Goal: Transaction & Acquisition: Purchase product/service

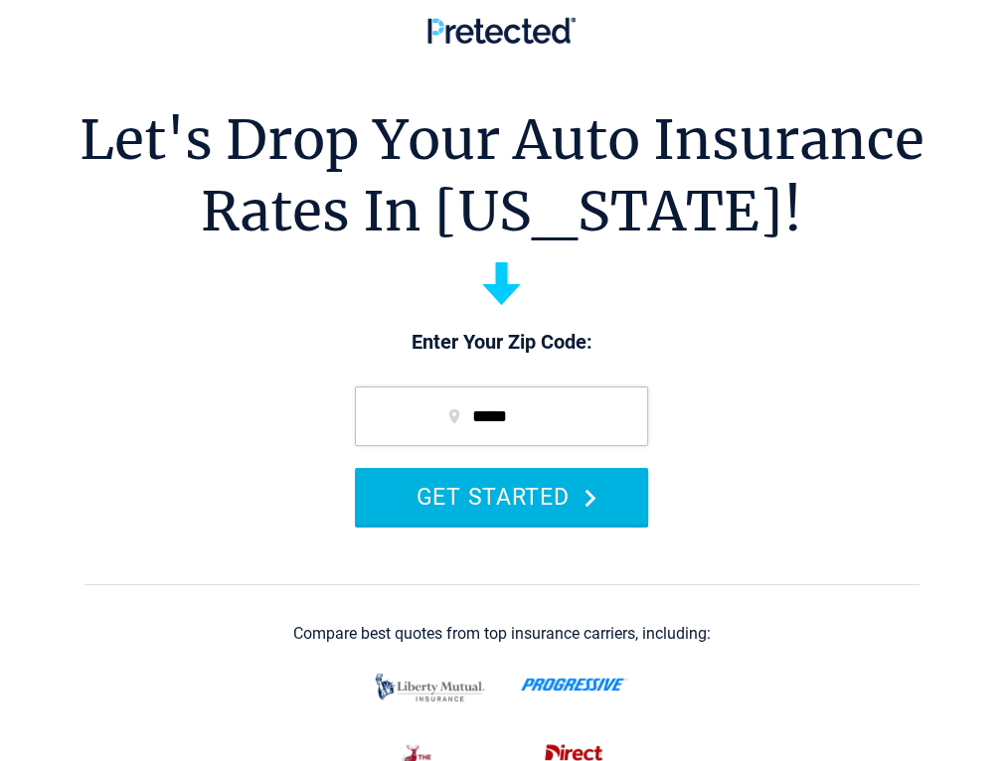
click at [487, 525] on button "GET STARTED" at bounding box center [501, 496] width 293 height 57
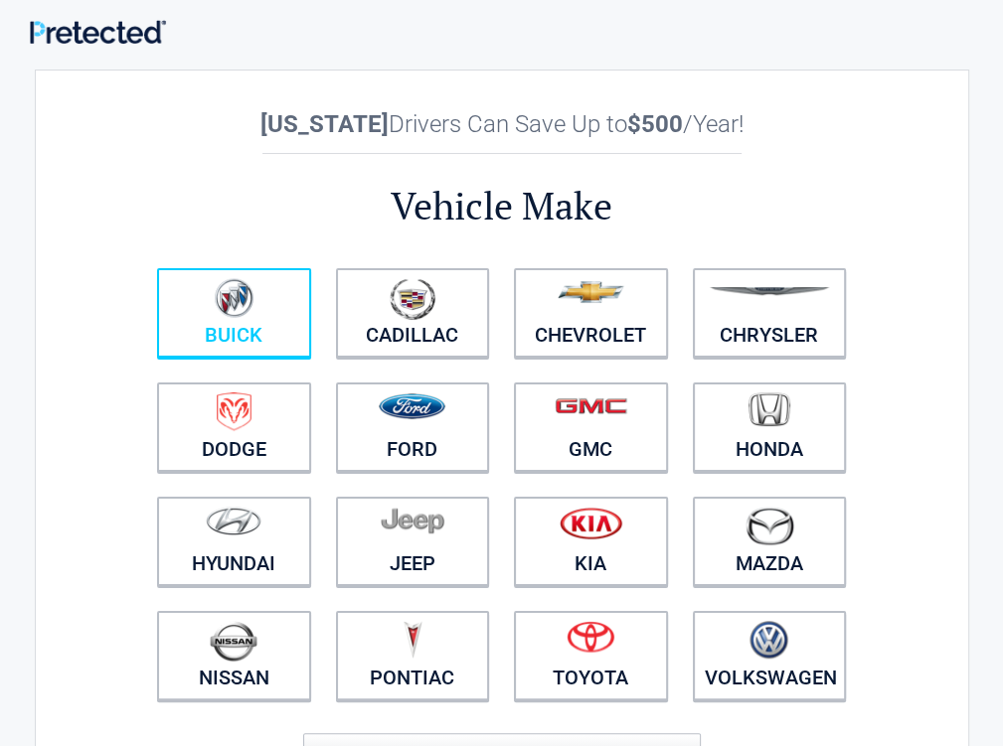
click at [311, 325] on link "Buick" at bounding box center [234, 312] width 154 height 89
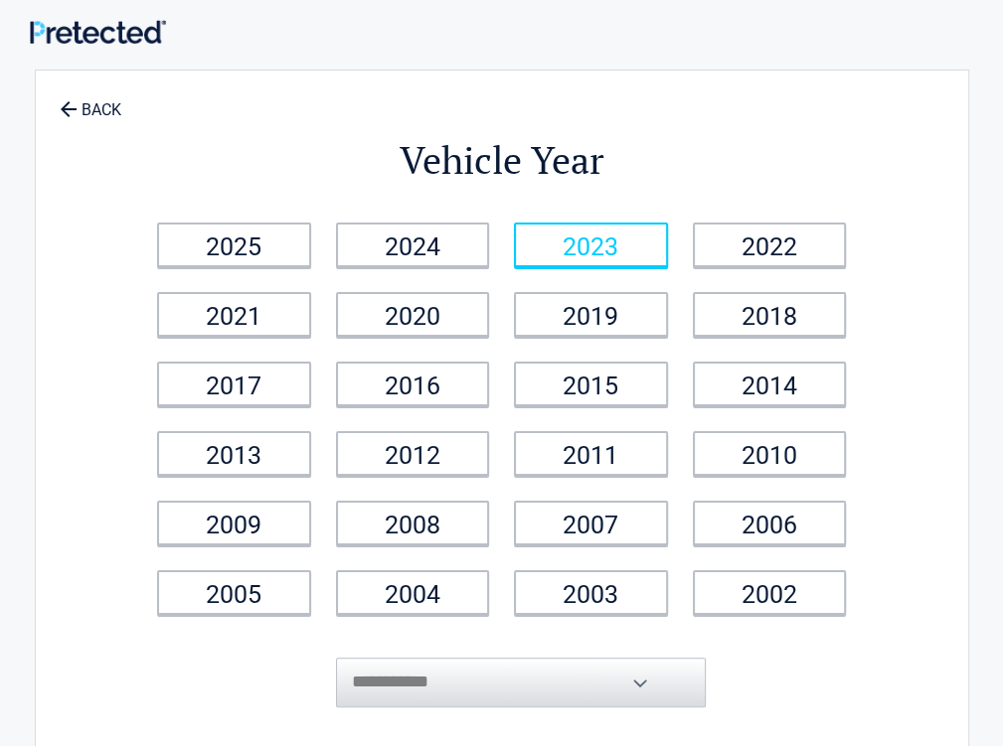
click at [668, 246] on link "2023" at bounding box center [591, 245] width 154 height 45
